Goal: Task Accomplishment & Management: Use online tool/utility

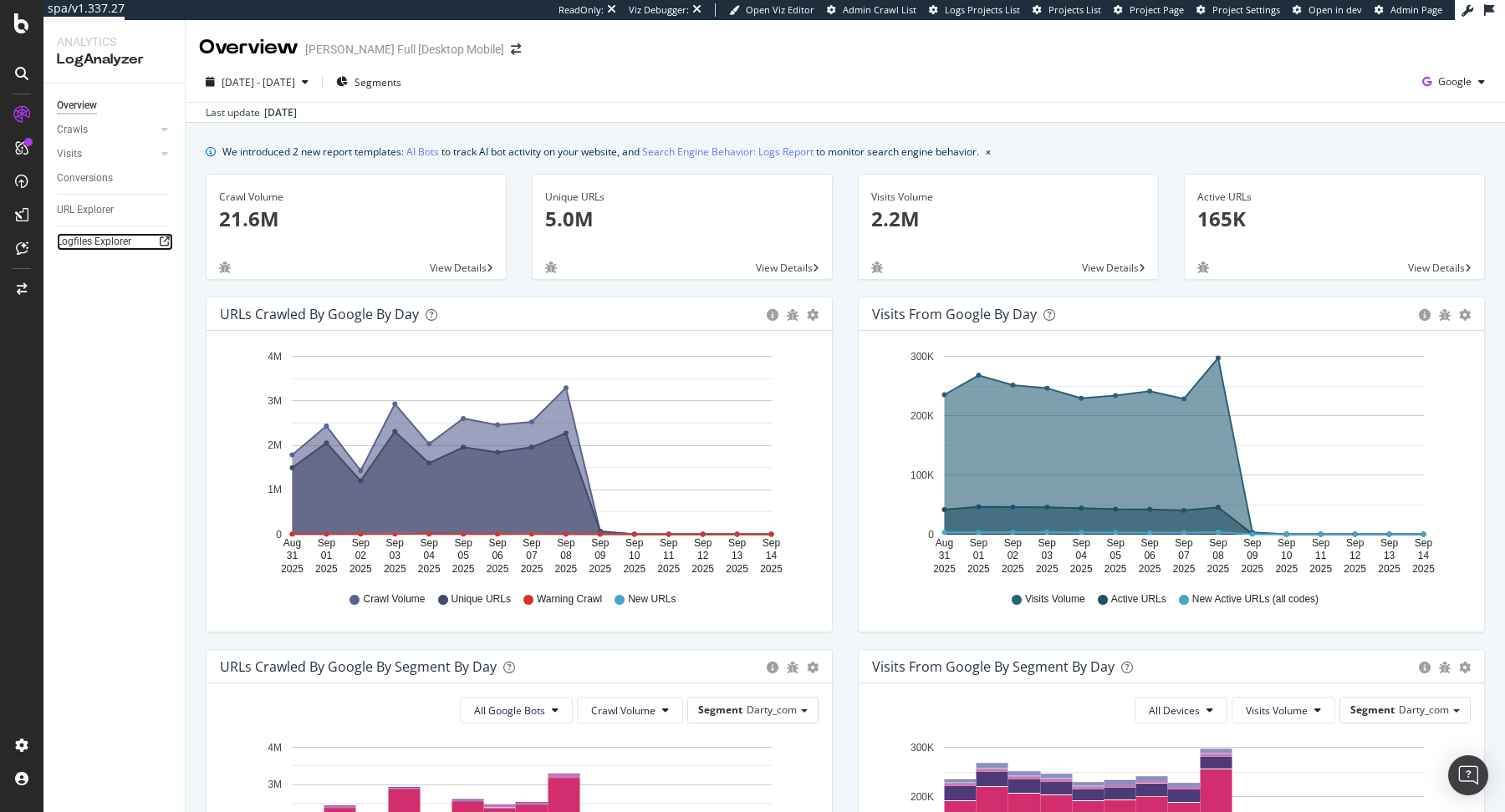
click at [131, 247] on link "Logfiles Explorer" at bounding box center [115, 242] width 116 height 18
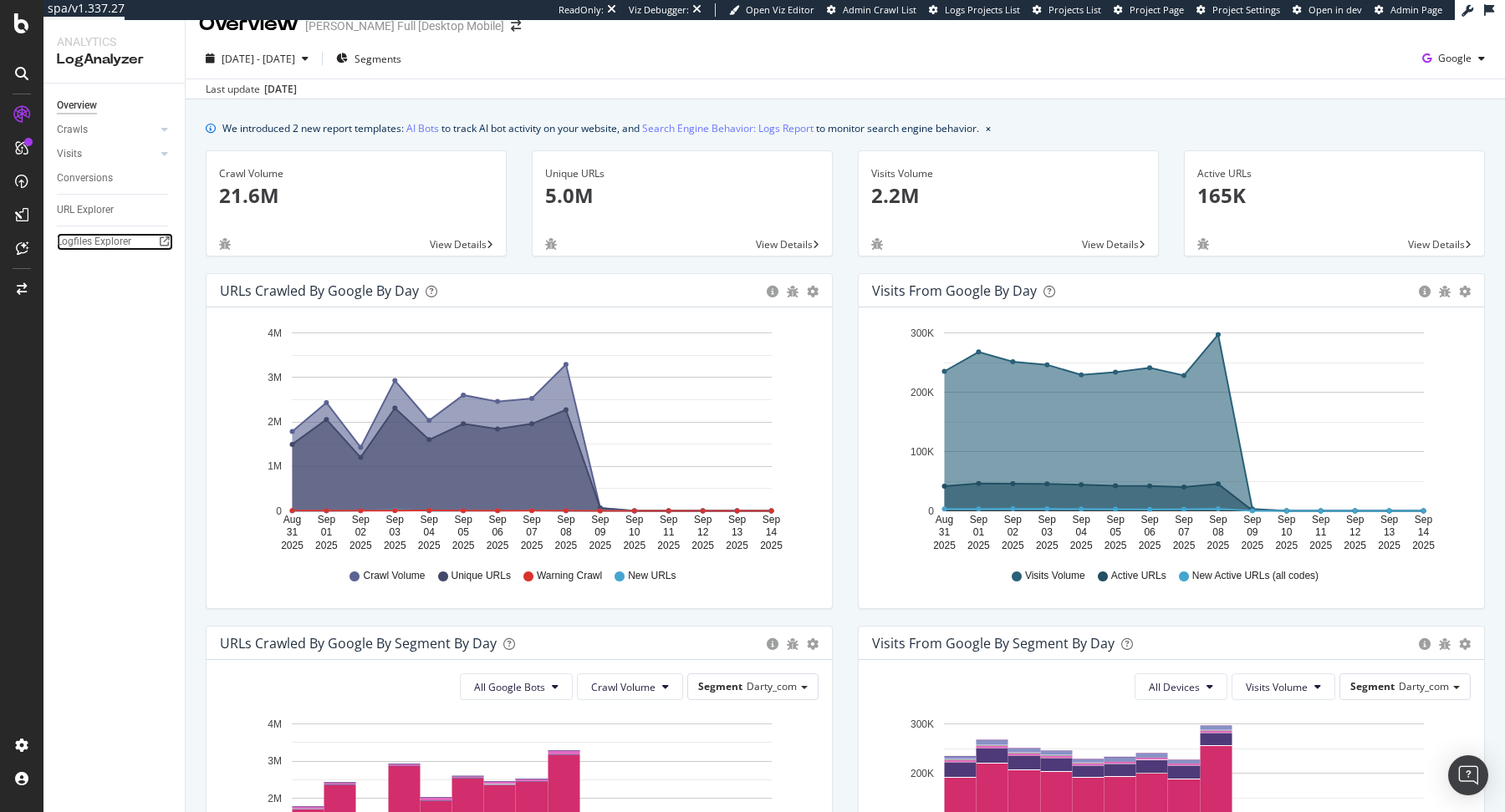
scroll to position [27, 0]
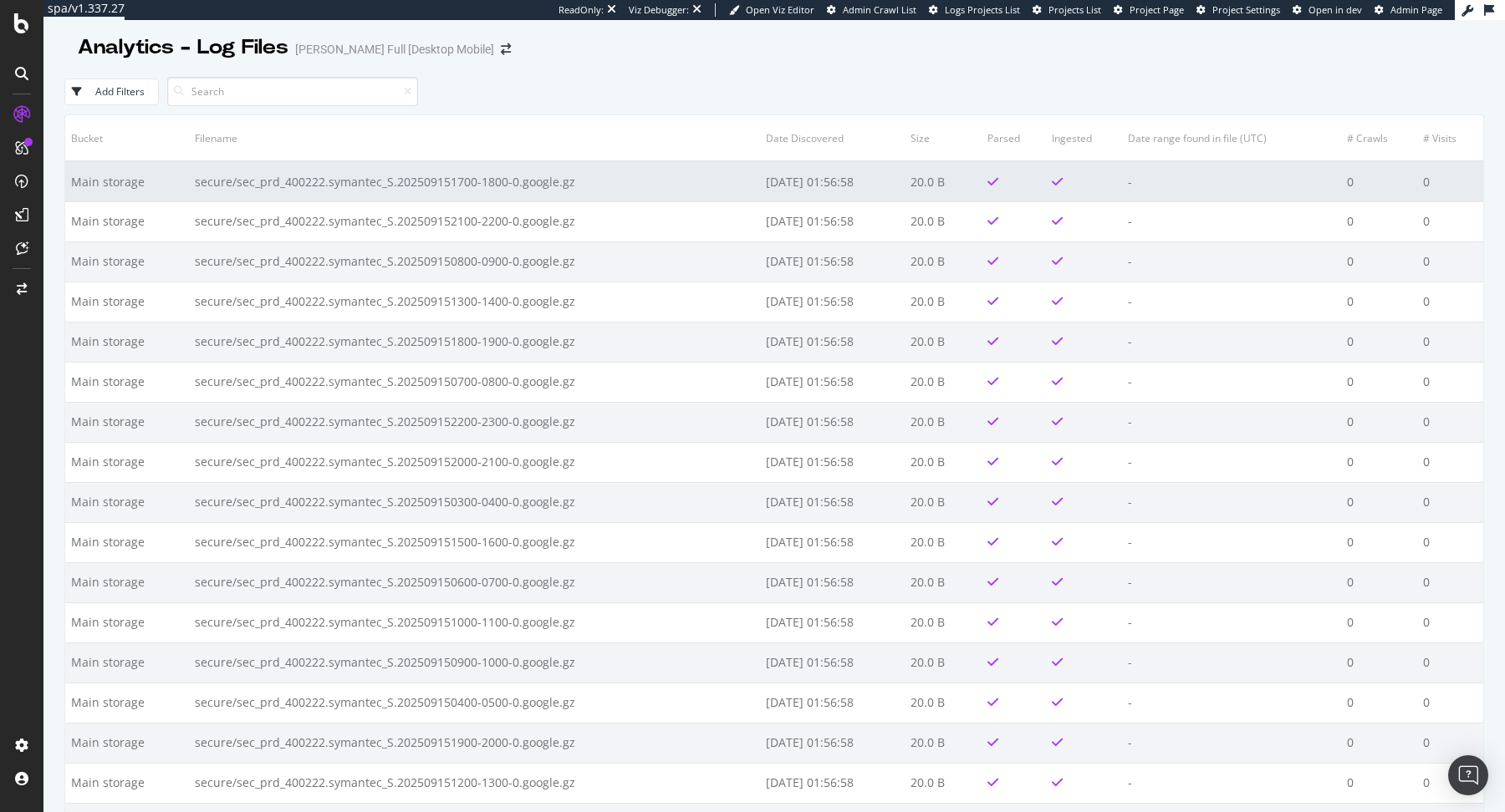
click at [618, 188] on td "secure/sec_prd_400222.symantec_S.202509151700-1800-0.google.gz" at bounding box center [474, 181] width 571 height 40
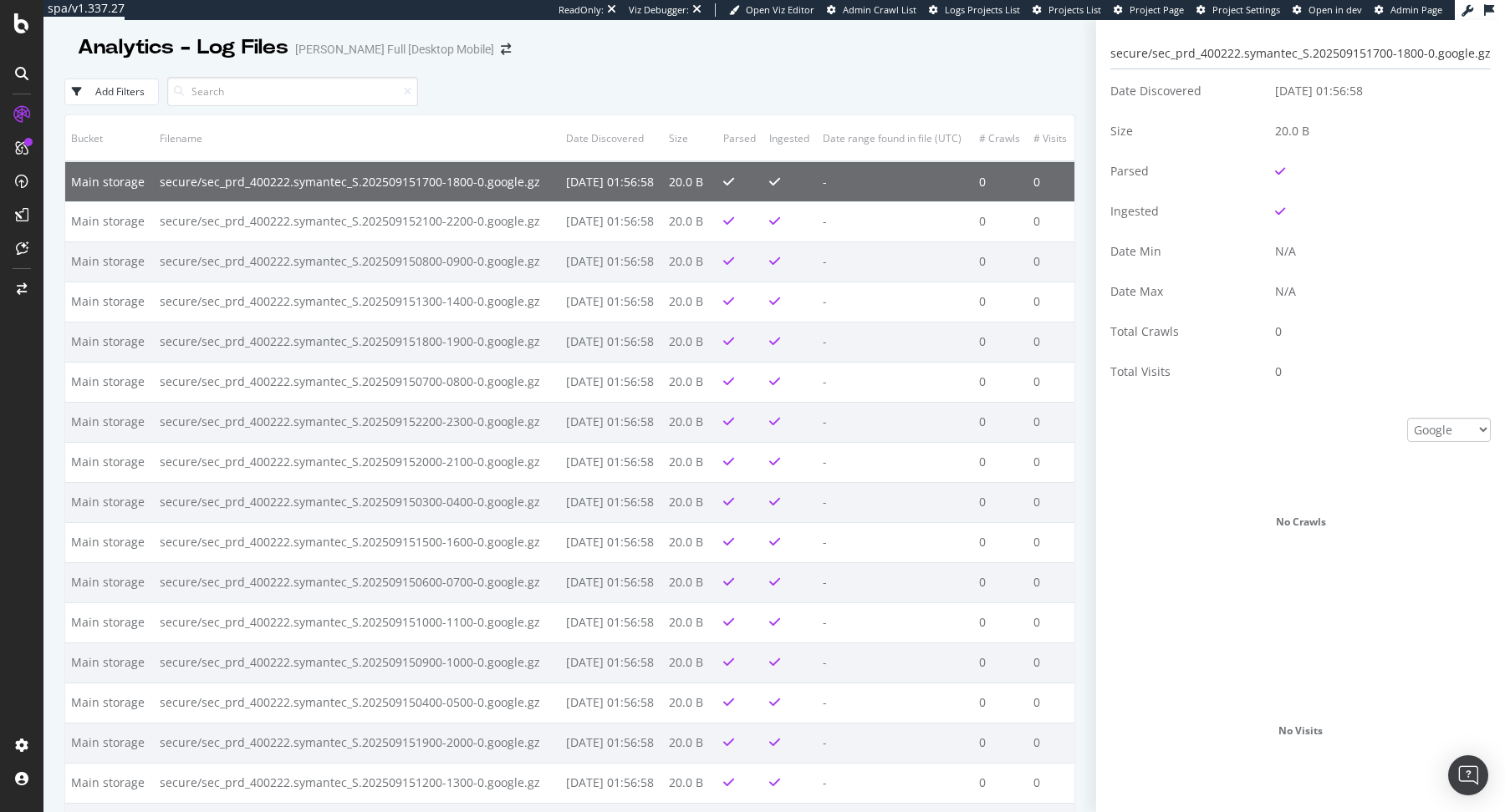
scroll to position [312, 0]
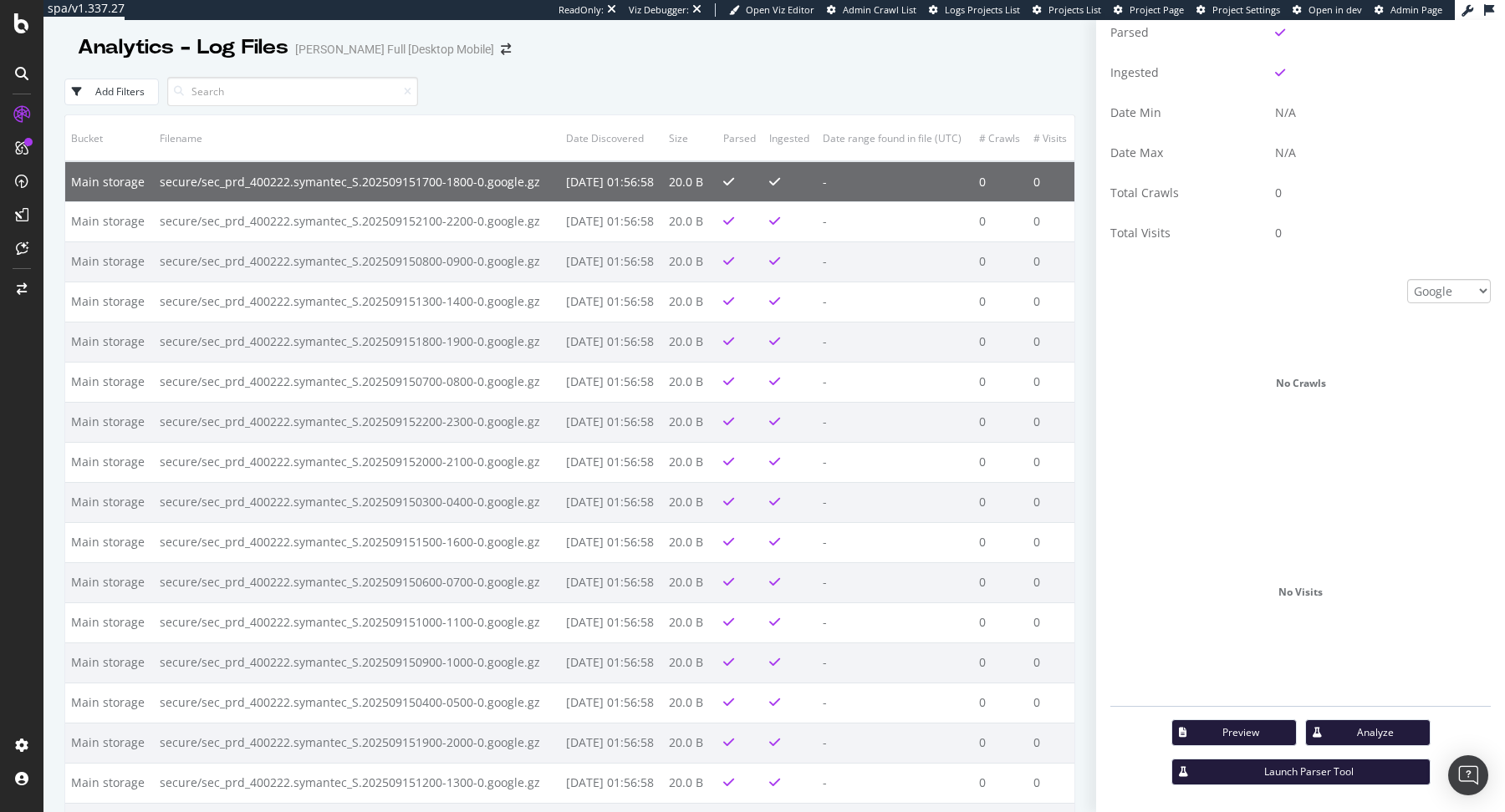
click at [1253, 732] on div "Preview" at bounding box center [1240, 732] width 83 height 14
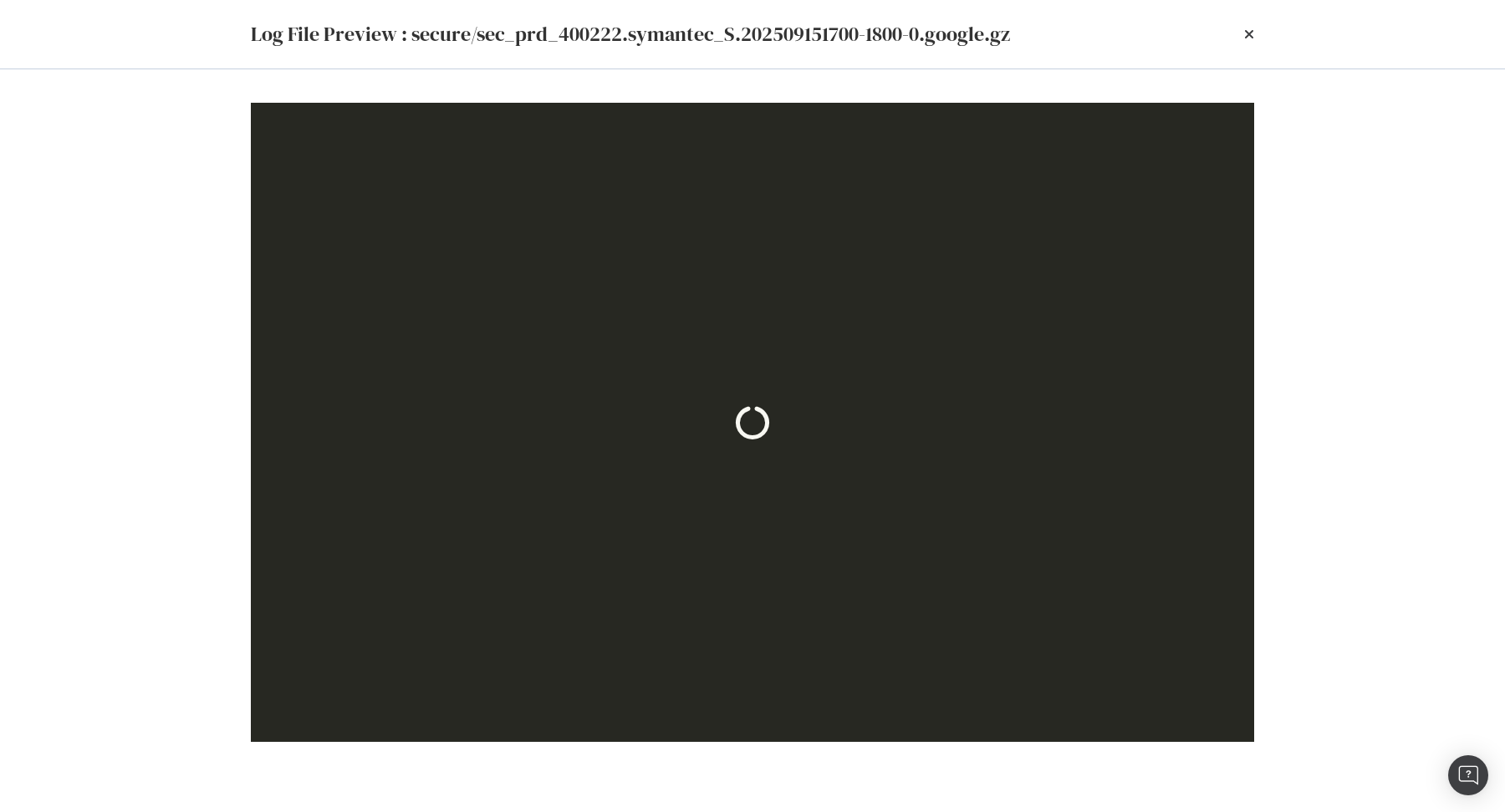
scroll to position [0, 0]
click at [1246, 33] on icon "times" at bounding box center [1249, 34] width 10 height 13
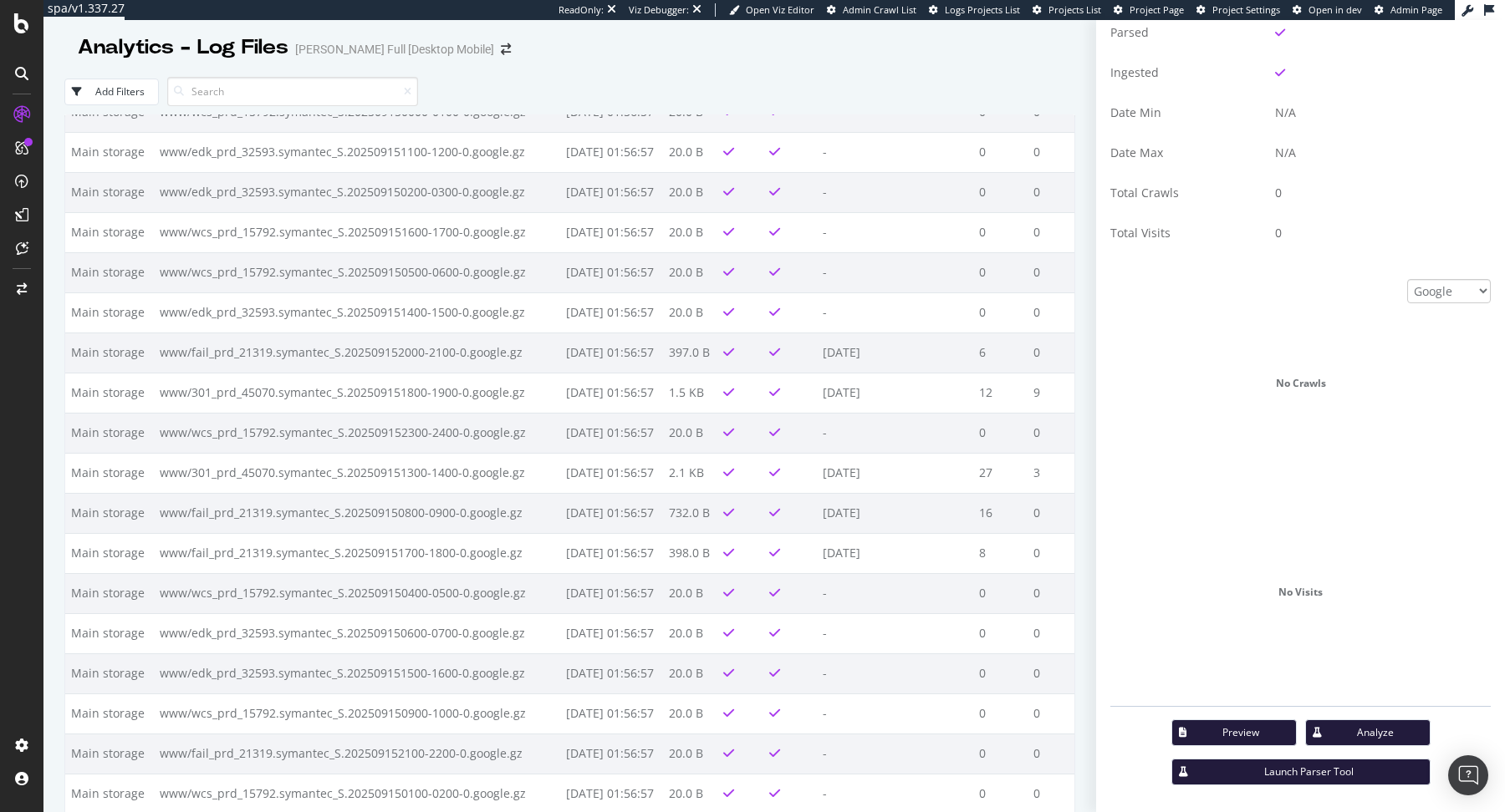
scroll to position [1595, 0]
